Goal: Task Accomplishment & Management: Complete application form

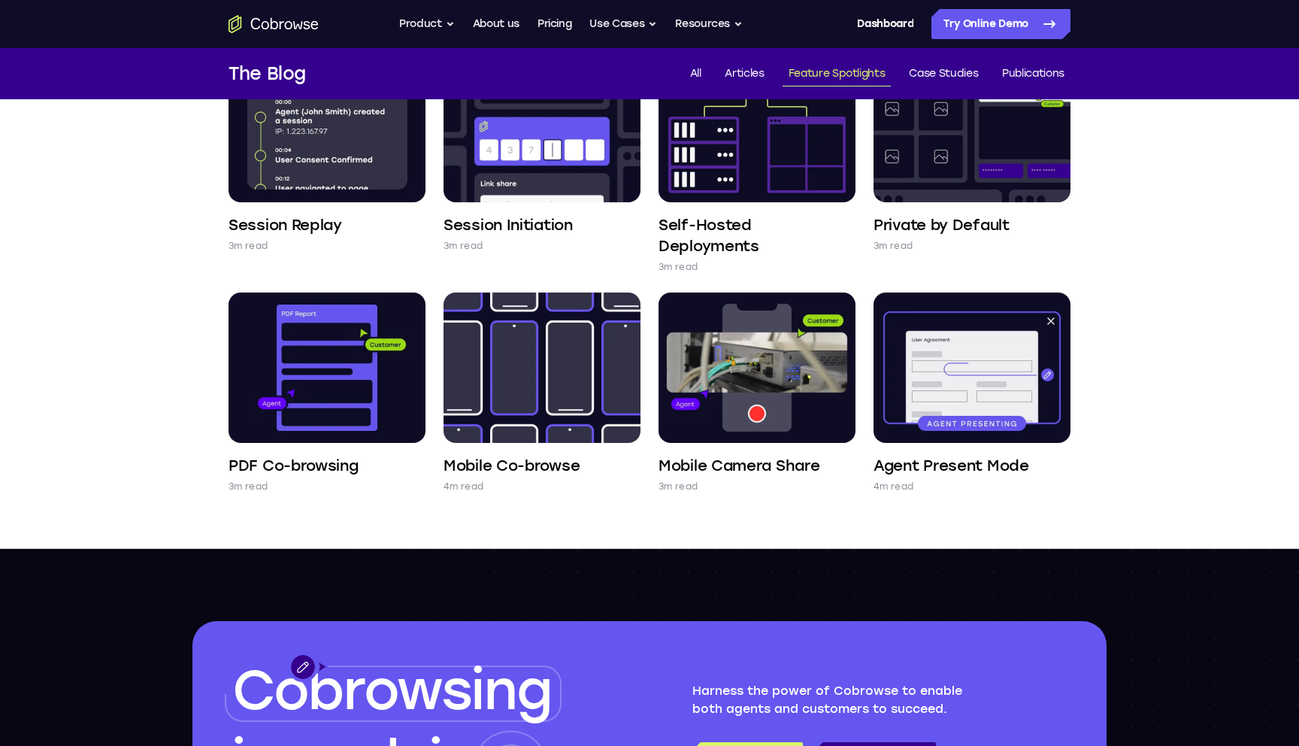
scroll to position [645, 0]
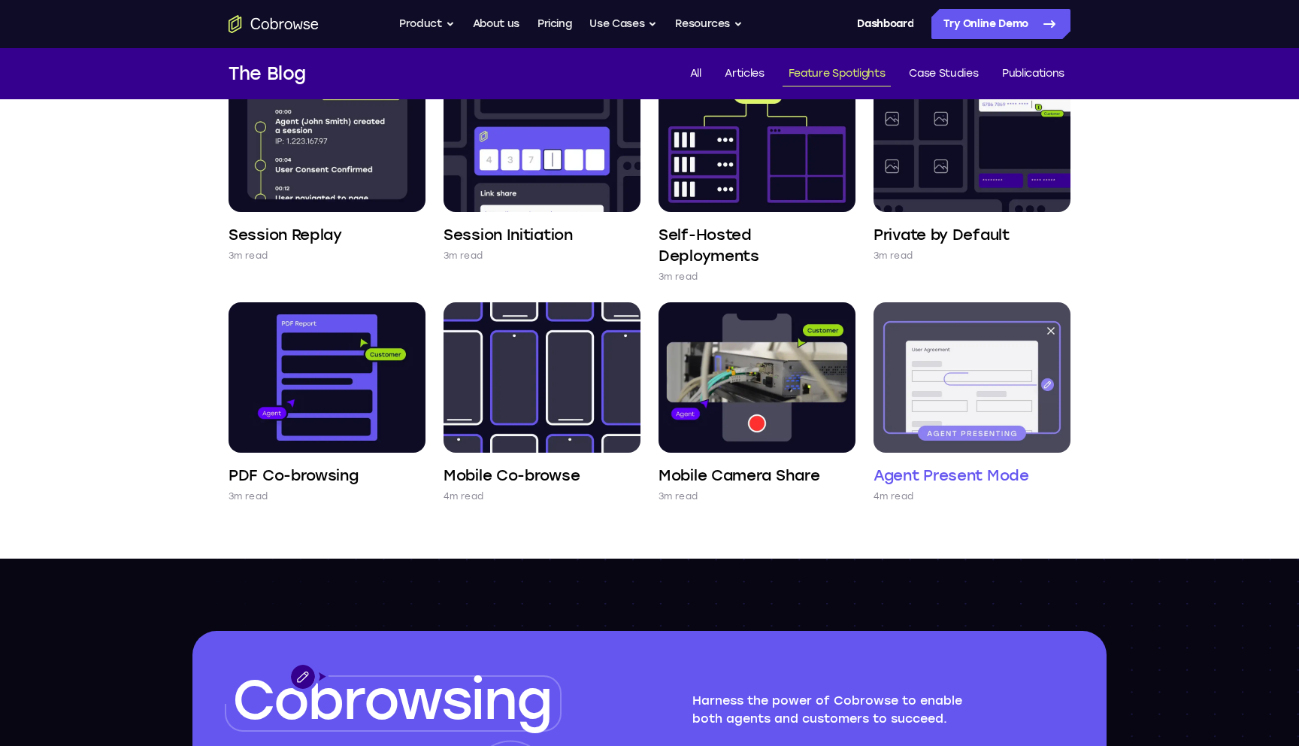
click at [997, 359] on img at bounding box center [971, 377] width 197 height 150
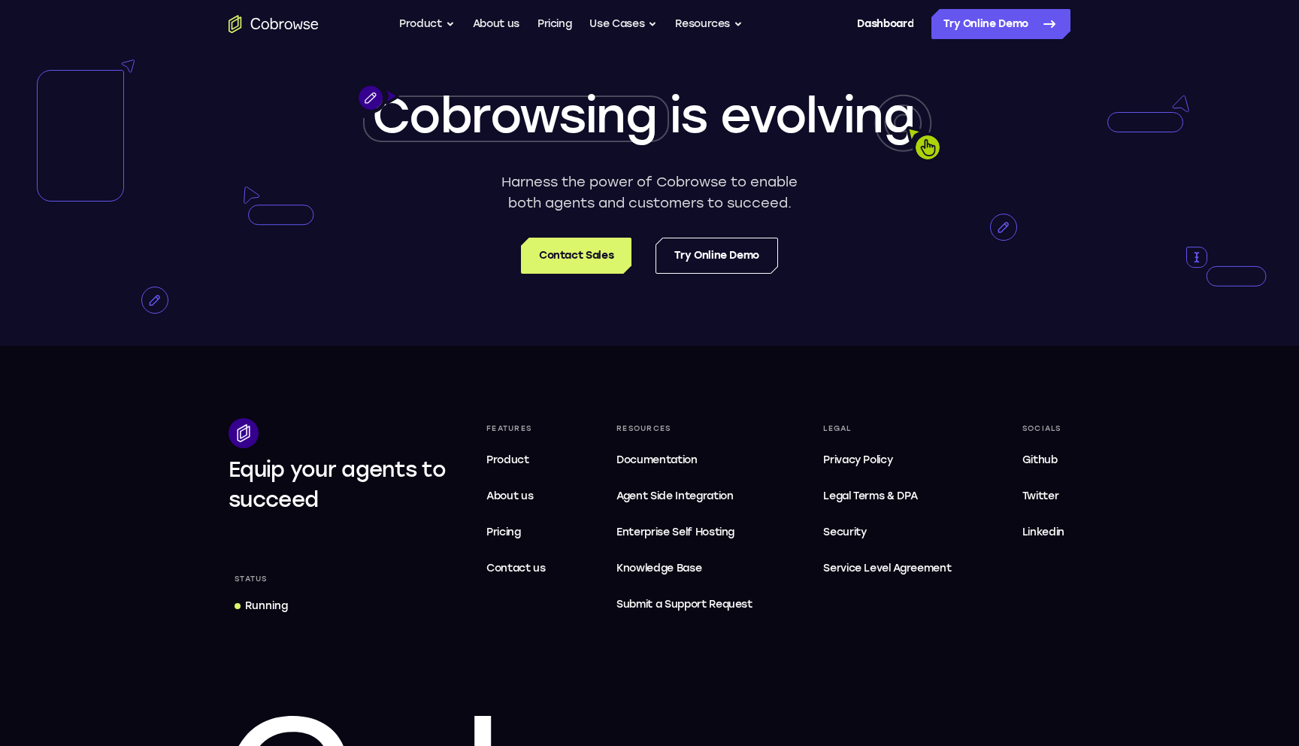
scroll to position [3461, 0]
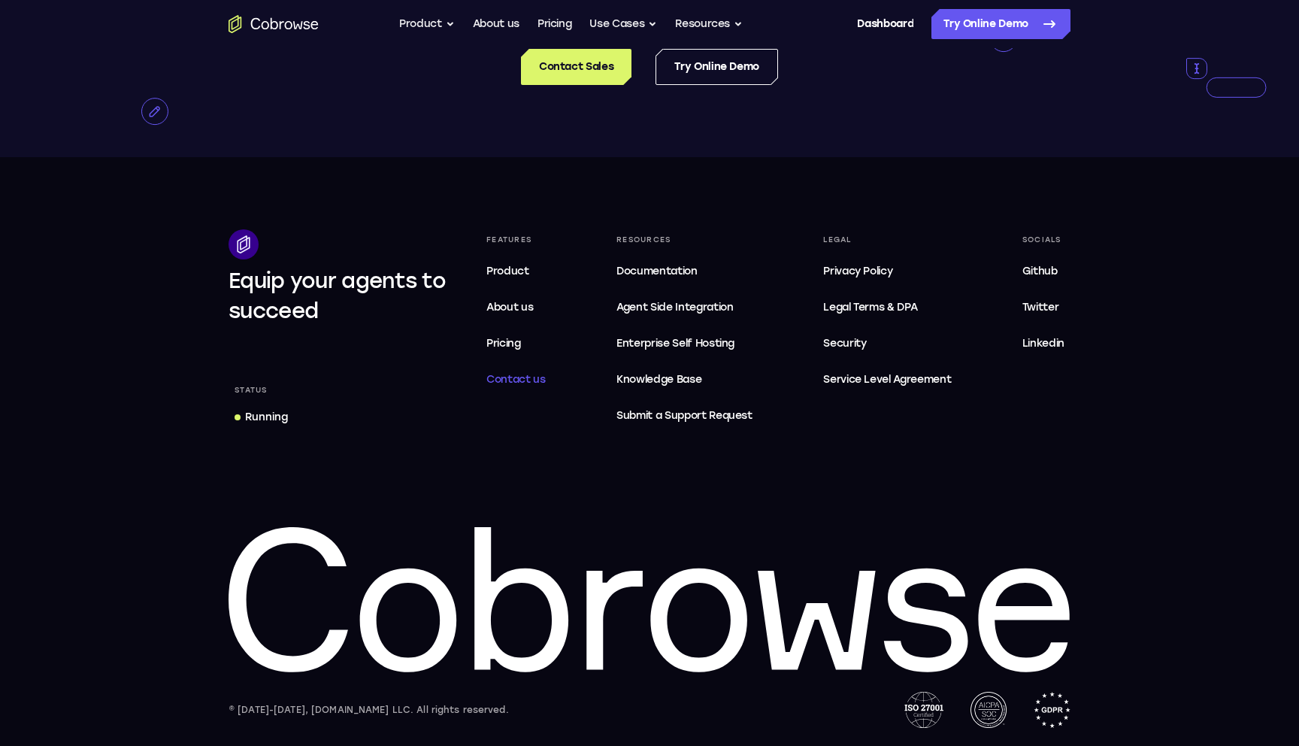
click at [510, 380] on span "Contact us" at bounding box center [515, 379] width 59 height 13
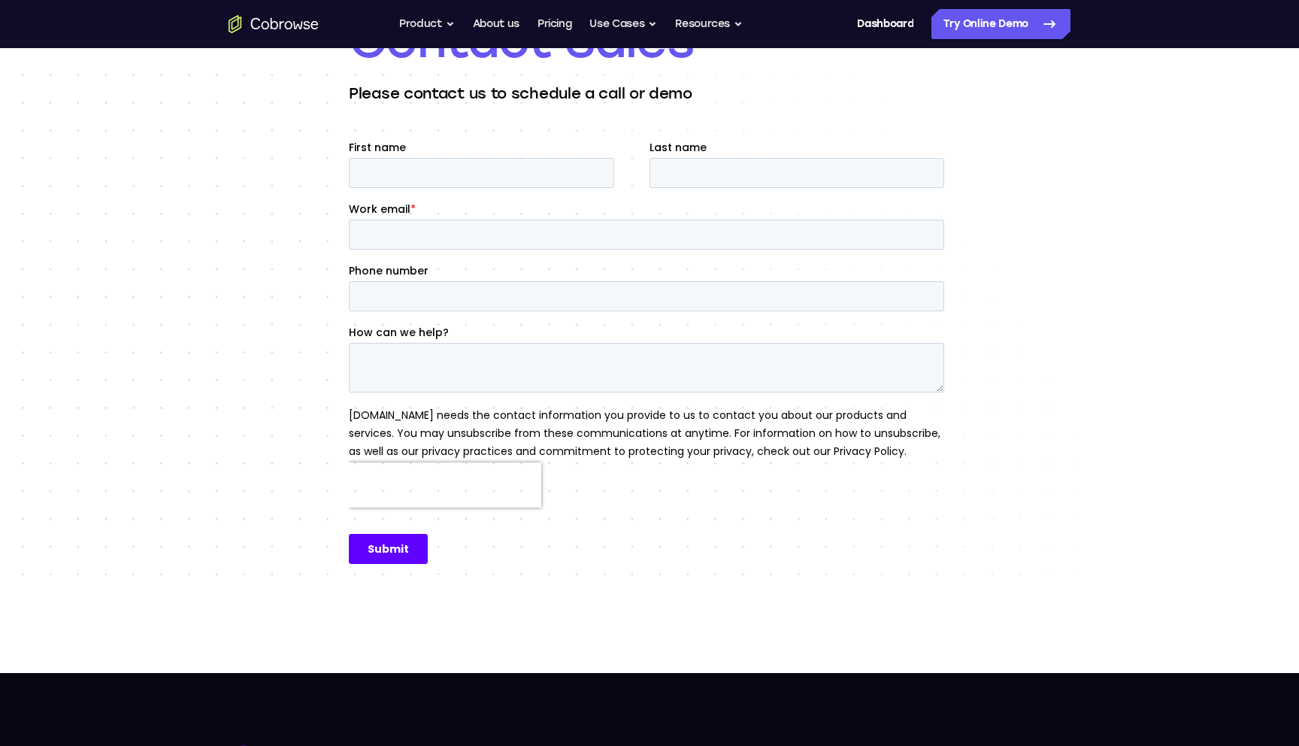
scroll to position [35, 0]
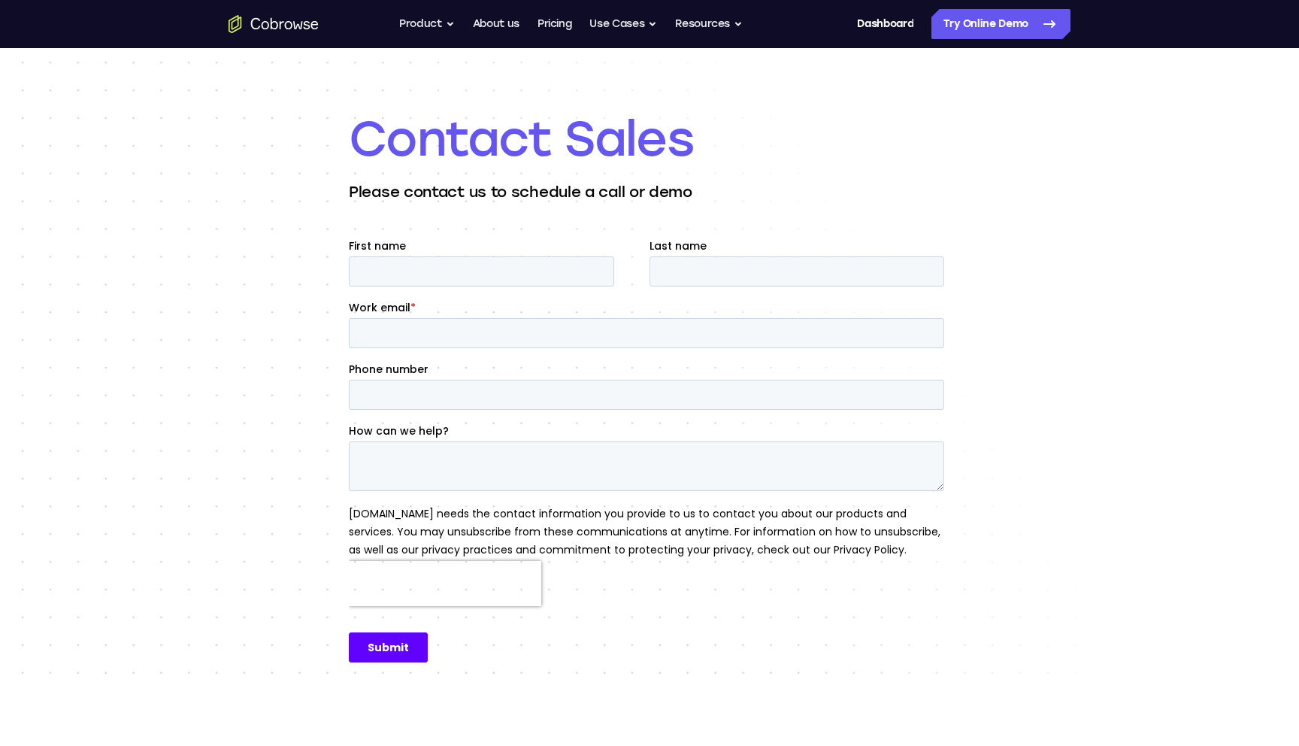
click at [491, 298] on fieldset "First name Last name" at bounding box center [649, 269] width 601 height 62
click at [477, 277] on input "First name" at bounding box center [481, 271] width 265 height 30
type input "Zack"
type input "Esgar"
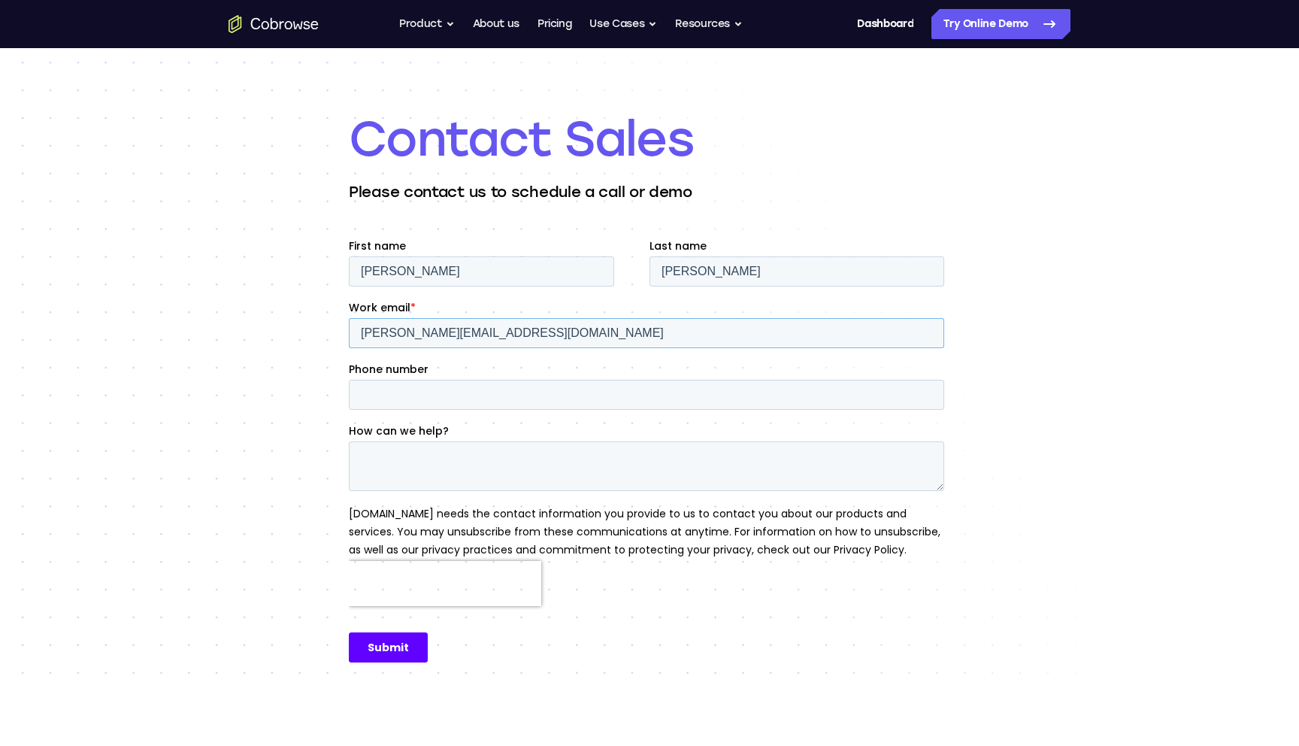
type input "zack@tentapps.com"
type input "7196919593"
drag, startPoint x: 488, startPoint y: 334, endPoint x: 394, endPoint y: 337, distance: 94.0
click at [394, 337] on input "zack@tentapps.com" at bounding box center [646, 333] width 595 height 30
type input "zack@zackesgar.com"
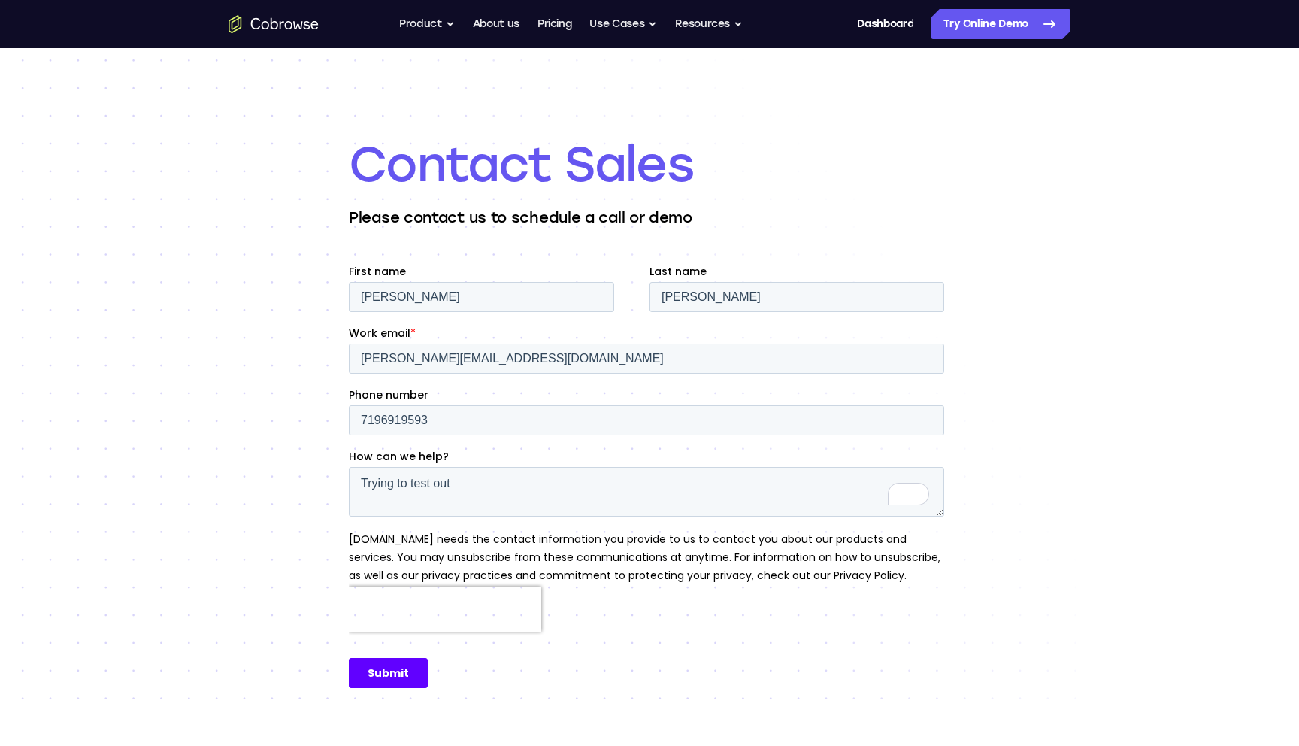
scroll to position [17, 0]
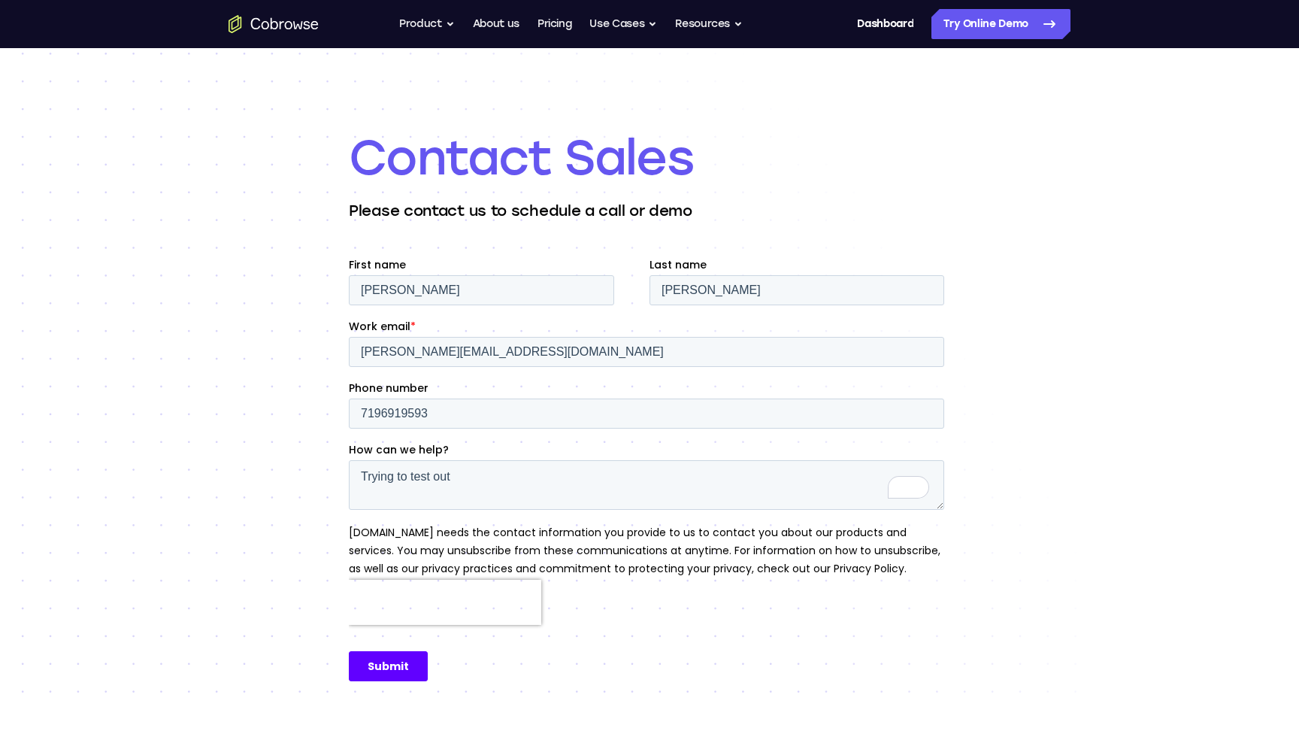
click at [610, 486] on textarea "Trying to test out" at bounding box center [646, 485] width 595 height 50
type textarea "Trying to test out agent present mode, but can't figure out how to test it."
click at [388, 670] on input "Submit" at bounding box center [388, 666] width 79 height 30
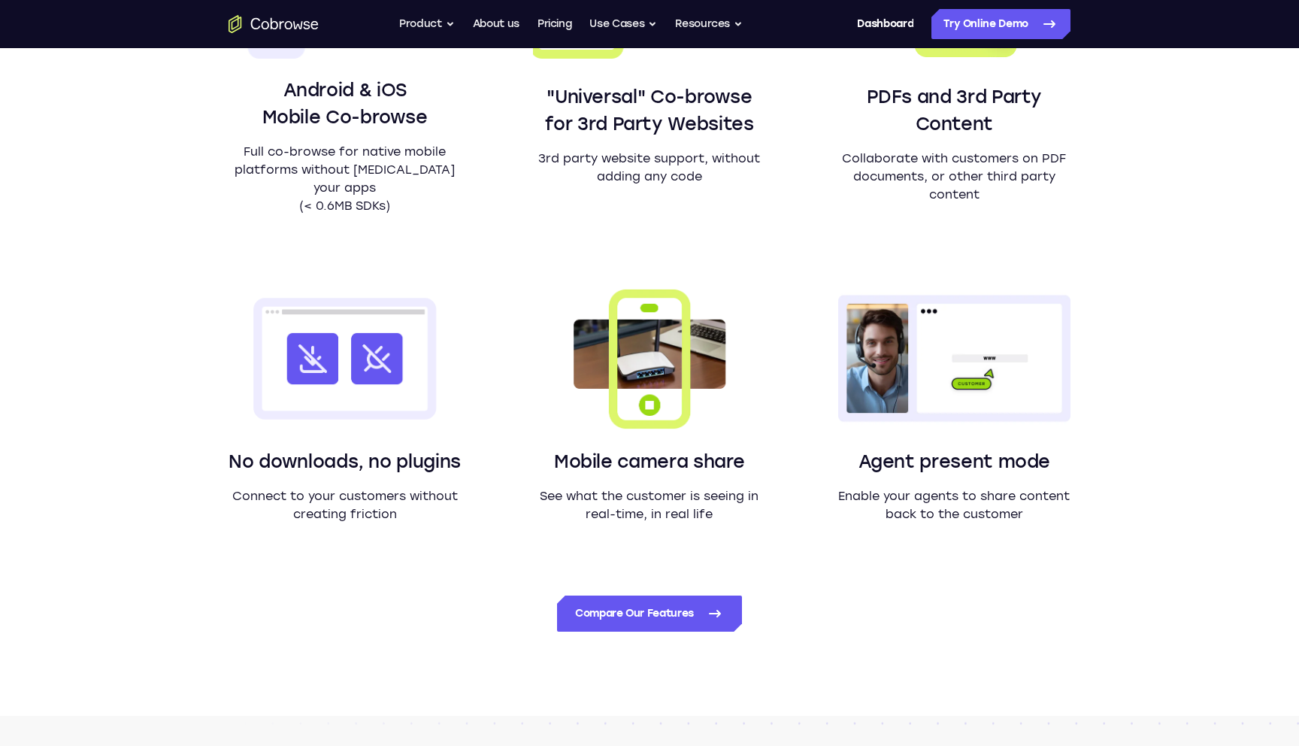
scroll to position [1146, 0]
